Goal: Task Accomplishment & Management: Use online tool/utility

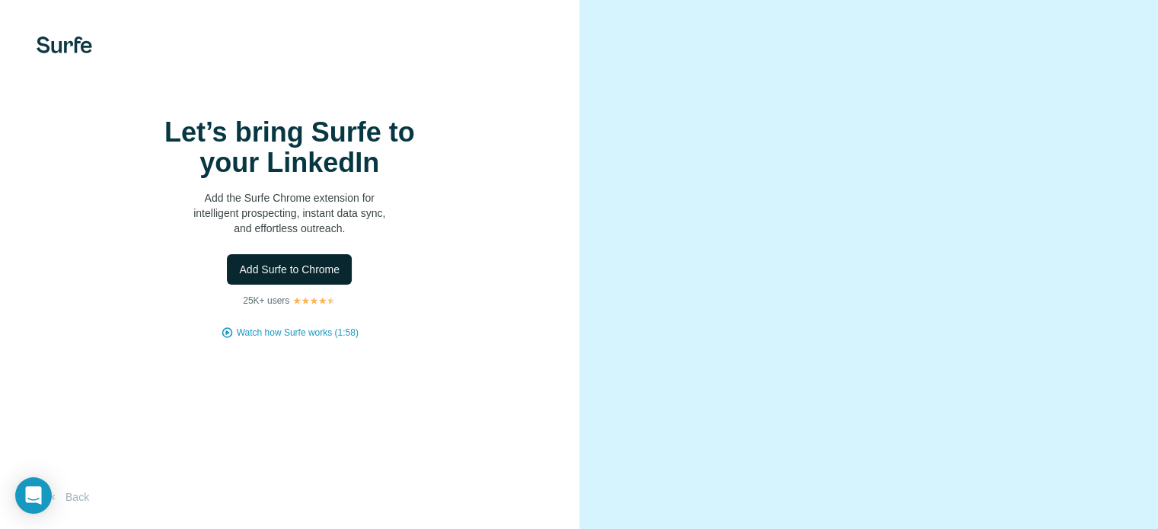
click at [254, 277] on span "Add Surfe to Chrome" at bounding box center [289, 269] width 101 height 15
